Goal: Use online tool/utility: Utilize a website feature to perform a specific function

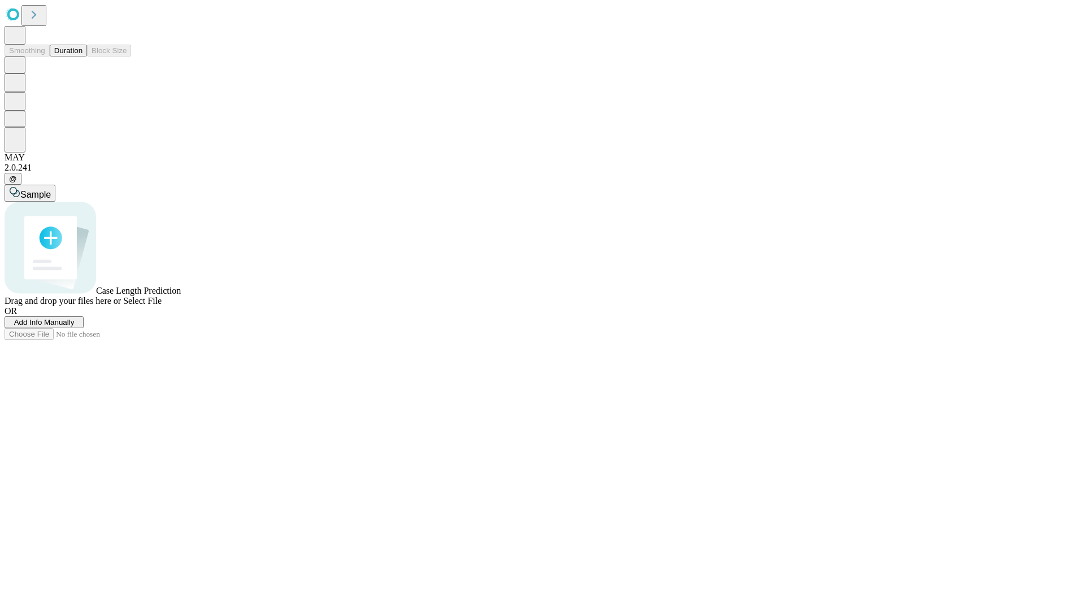
click at [82, 57] on button "Duration" at bounding box center [68, 51] width 37 height 12
click at [75, 327] on span "Add Info Manually" at bounding box center [44, 322] width 60 height 8
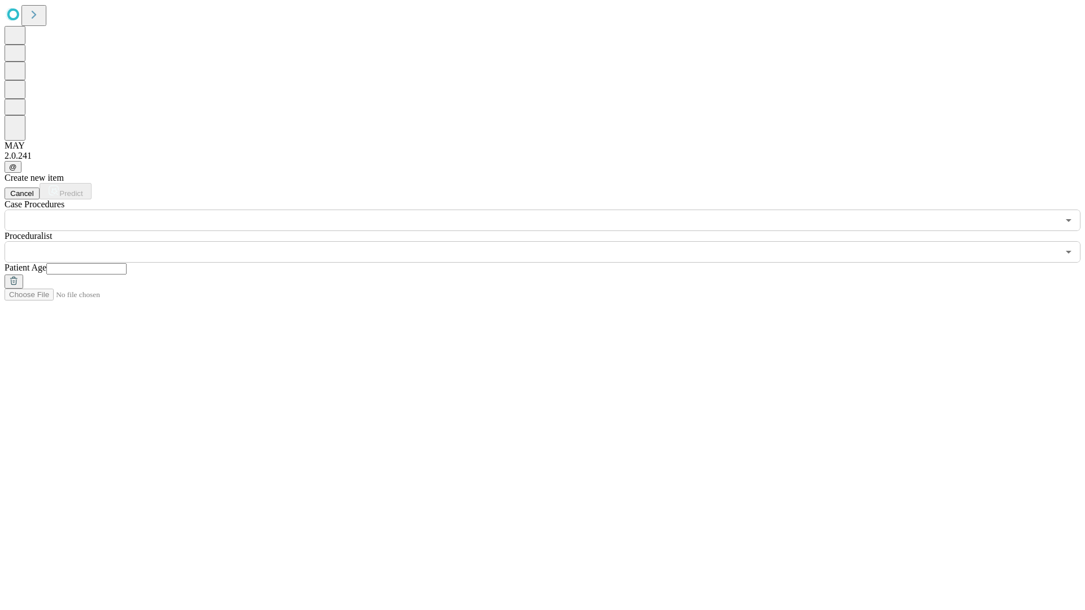
click at [127, 263] on input "text" at bounding box center [86, 268] width 80 height 11
type input "**"
click at [550, 241] on input "text" at bounding box center [532, 251] width 1054 height 21
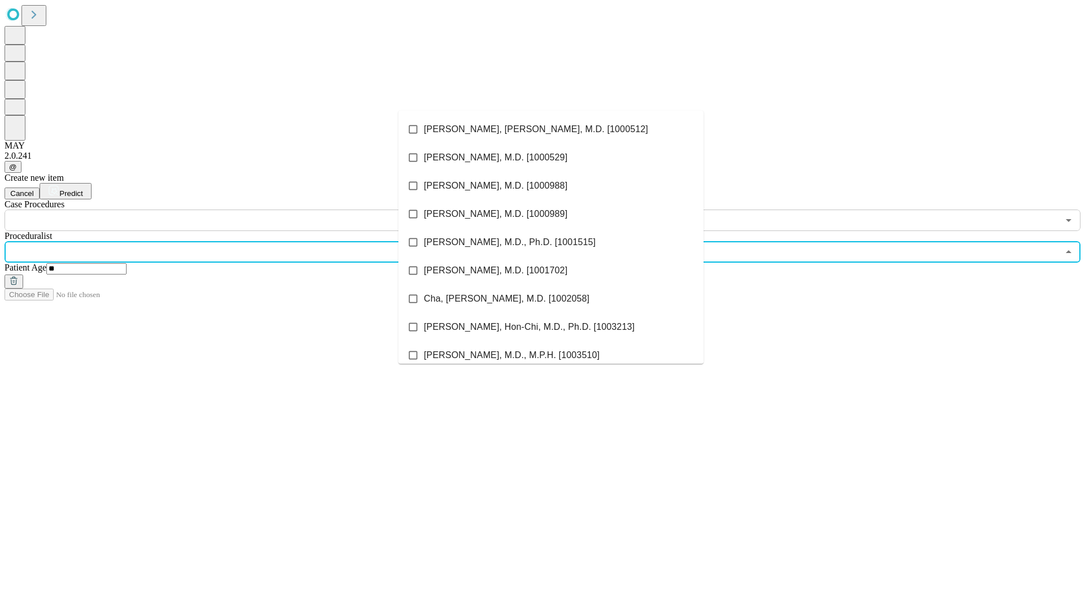
click at [551, 129] on li "[PERSON_NAME], [PERSON_NAME], M.D. [1000512]" at bounding box center [550, 129] width 305 height 28
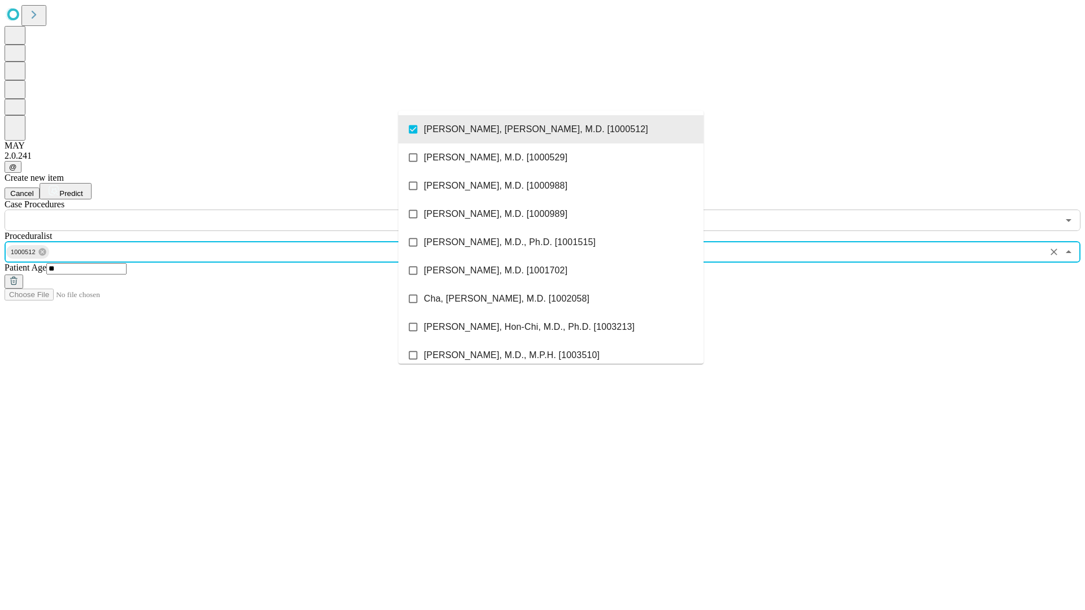
click at [237, 210] on input "text" at bounding box center [532, 220] width 1054 height 21
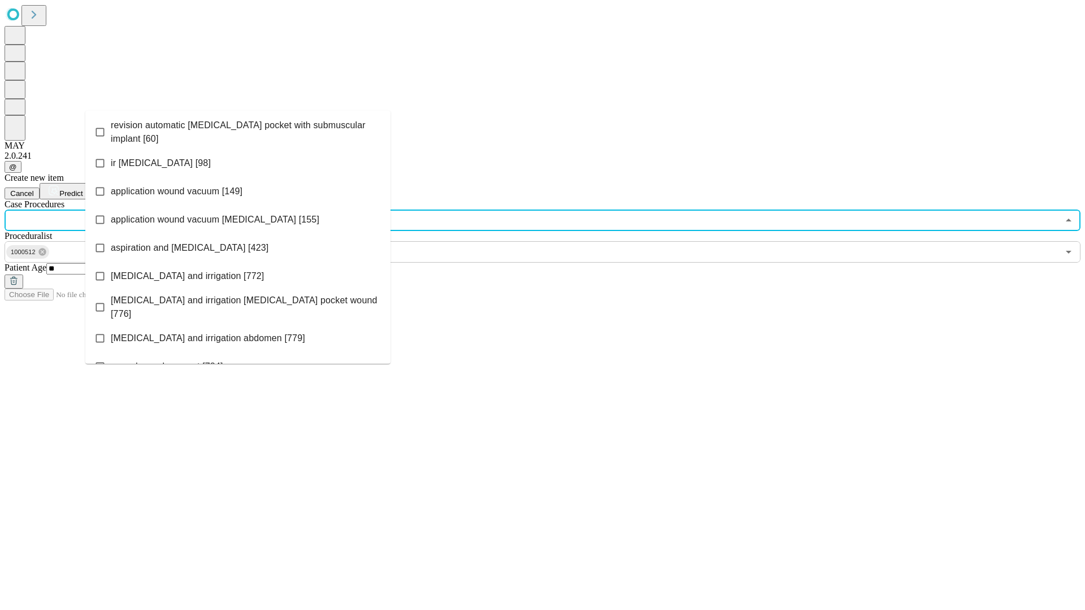
click at [238, 129] on span "revision automatic [MEDICAL_DATA] pocket with submuscular implant [60]" at bounding box center [246, 132] width 271 height 27
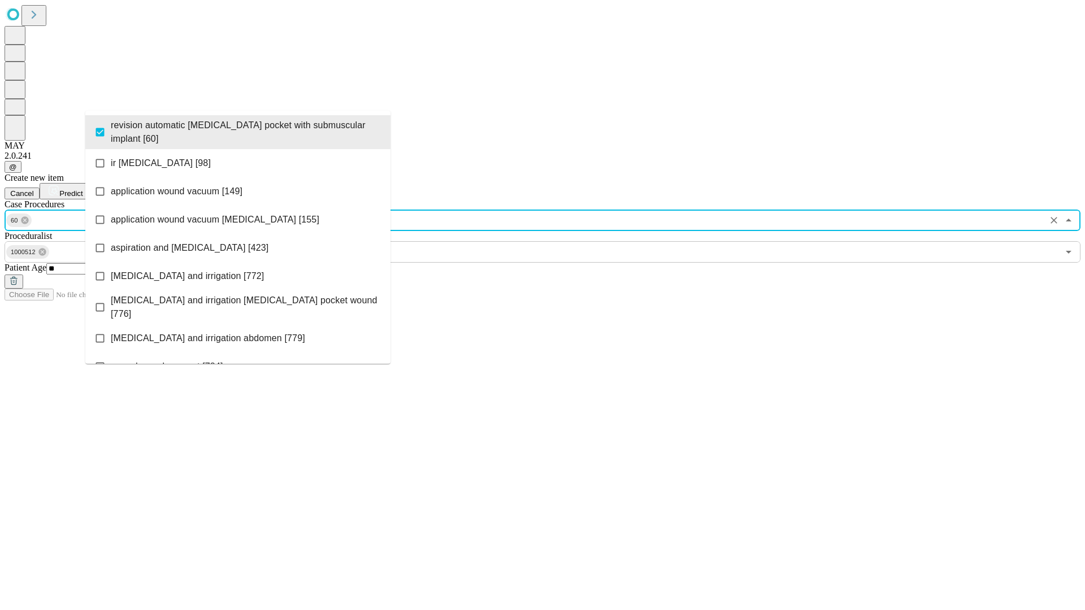
click at [82, 189] on span "Predict" at bounding box center [70, 193] width 23 height 8
